Goal: Information Seeking & Learning: Learn about a topic

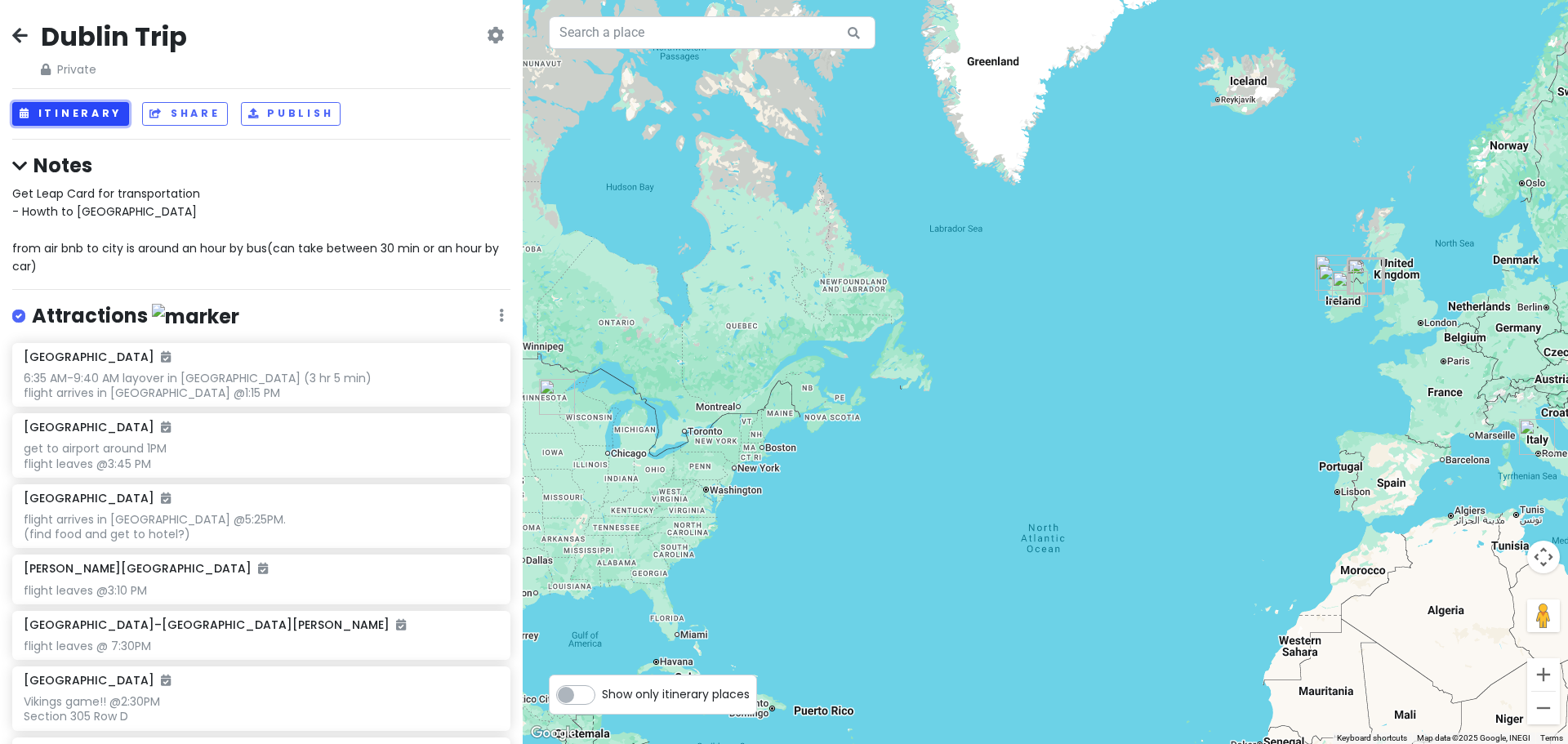
click at [87, 119] on button "Itinerary" at bounding box center [71, 114] width 117 height 24
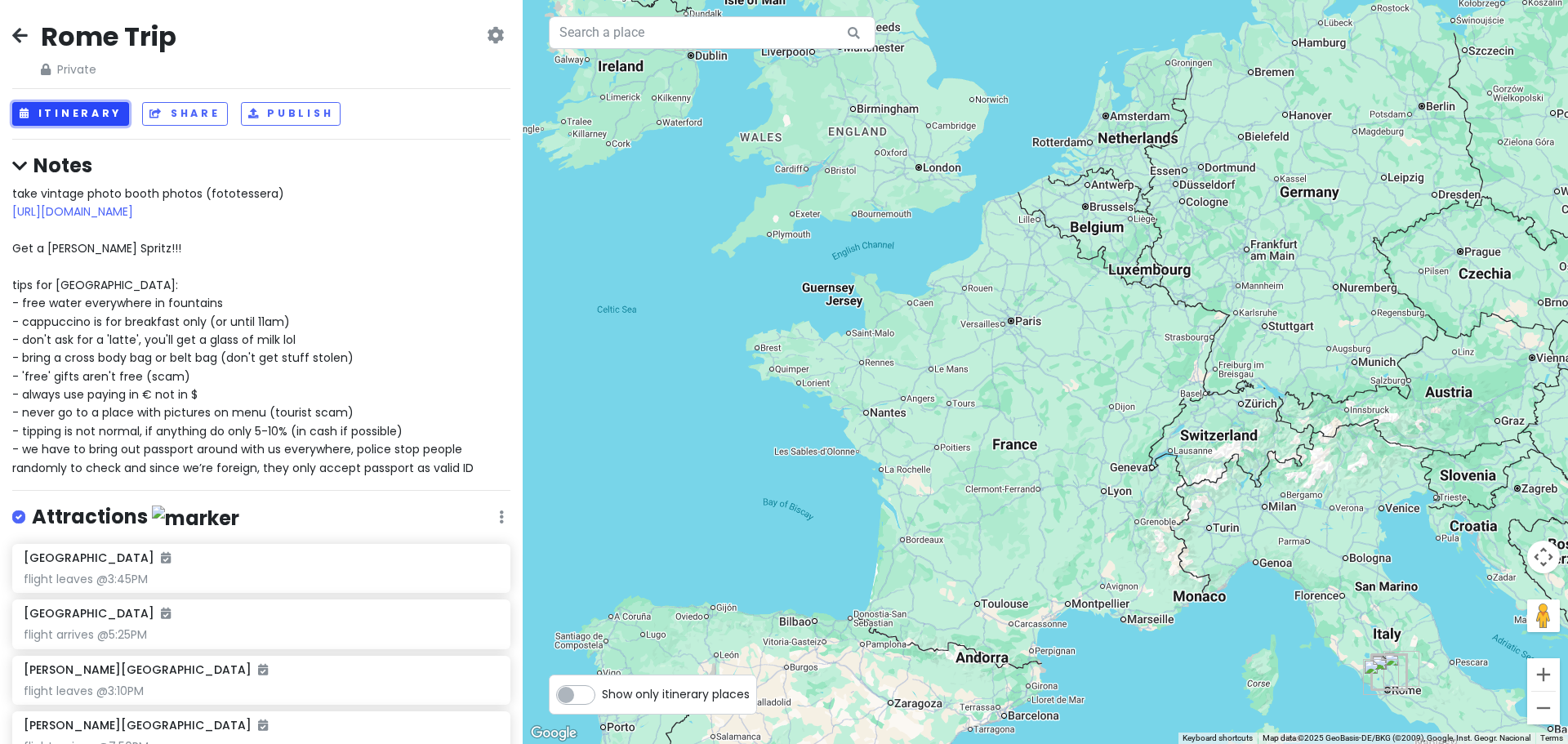
click at [70, 104] on button "Itinerary" at bounding box center [71, 114] width 117 height 24
